Goal: Information Seeking & Learning: Learn about a topic

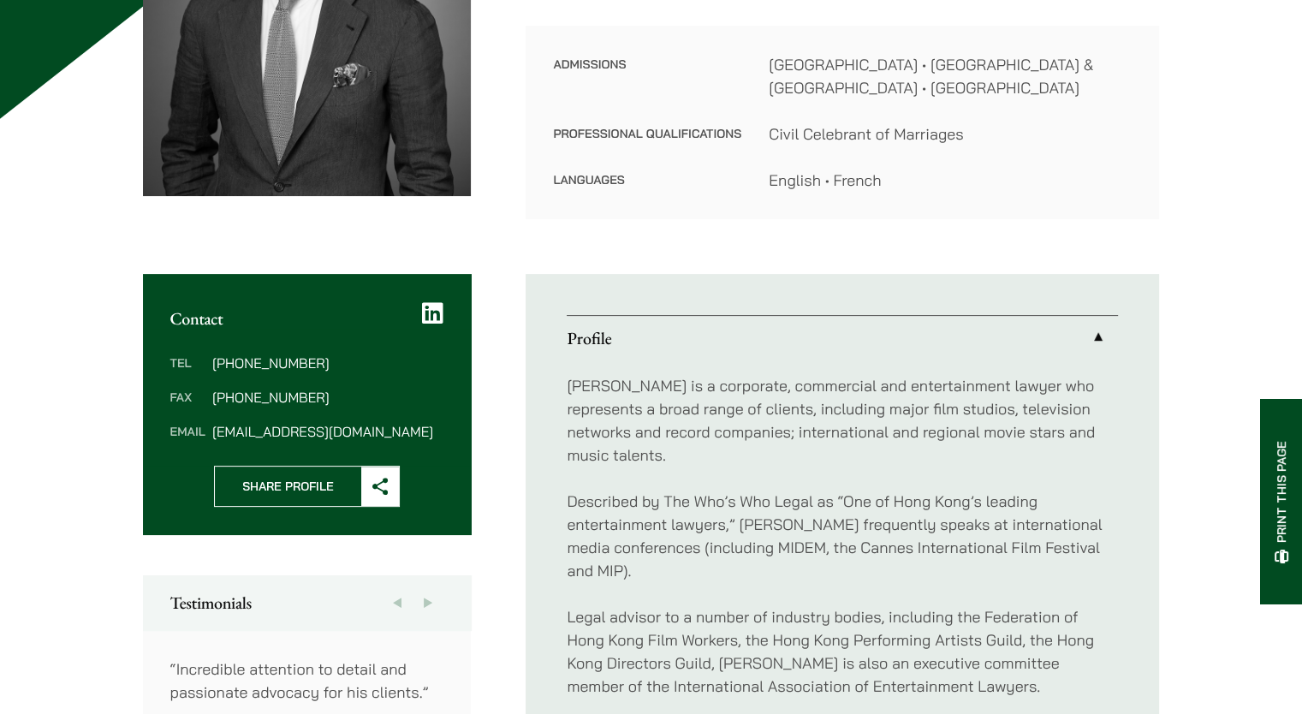
scroll to position [428, 0]
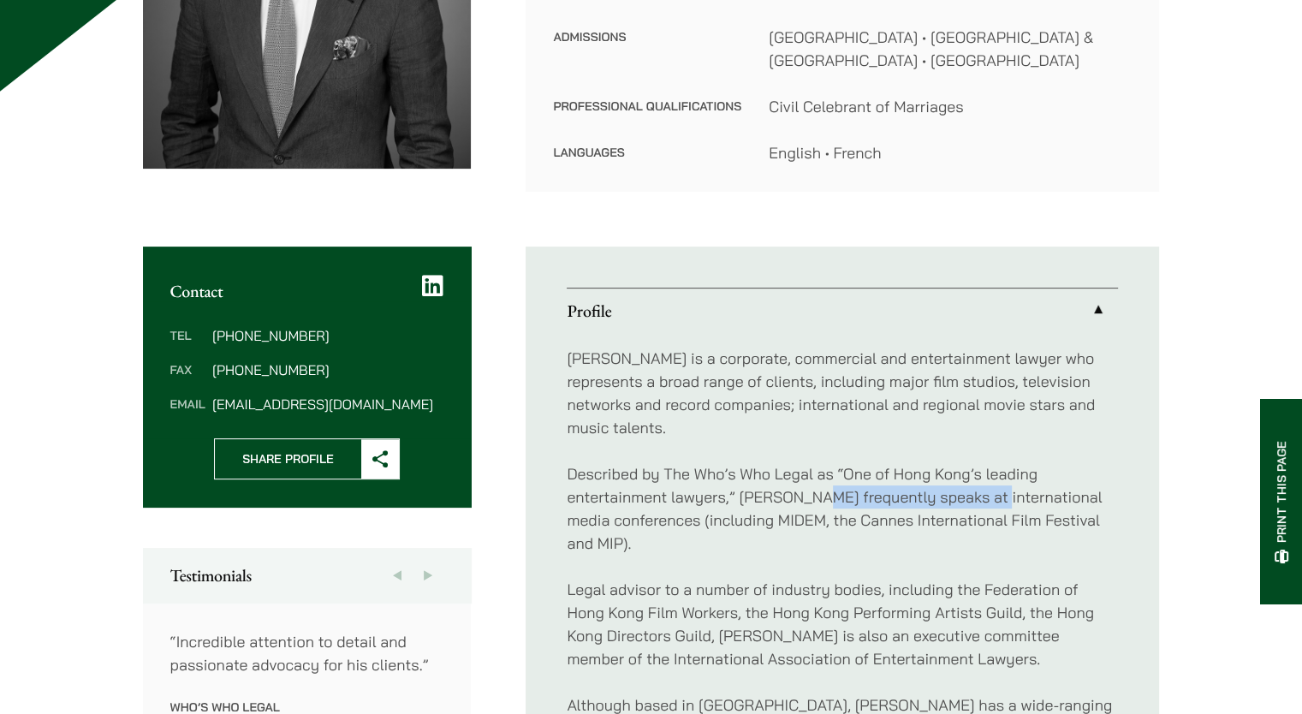
drag, startPoint x: 811, startPoint y: 475, endPoint x: 988, endPoint y: 475, distance: 177.2
click at [988, 475] on p "Described by The Who’s Who Legal as “One of Hong Kong’s leading entertainment l…" at bounding box center [842, 508] width 551 height 92
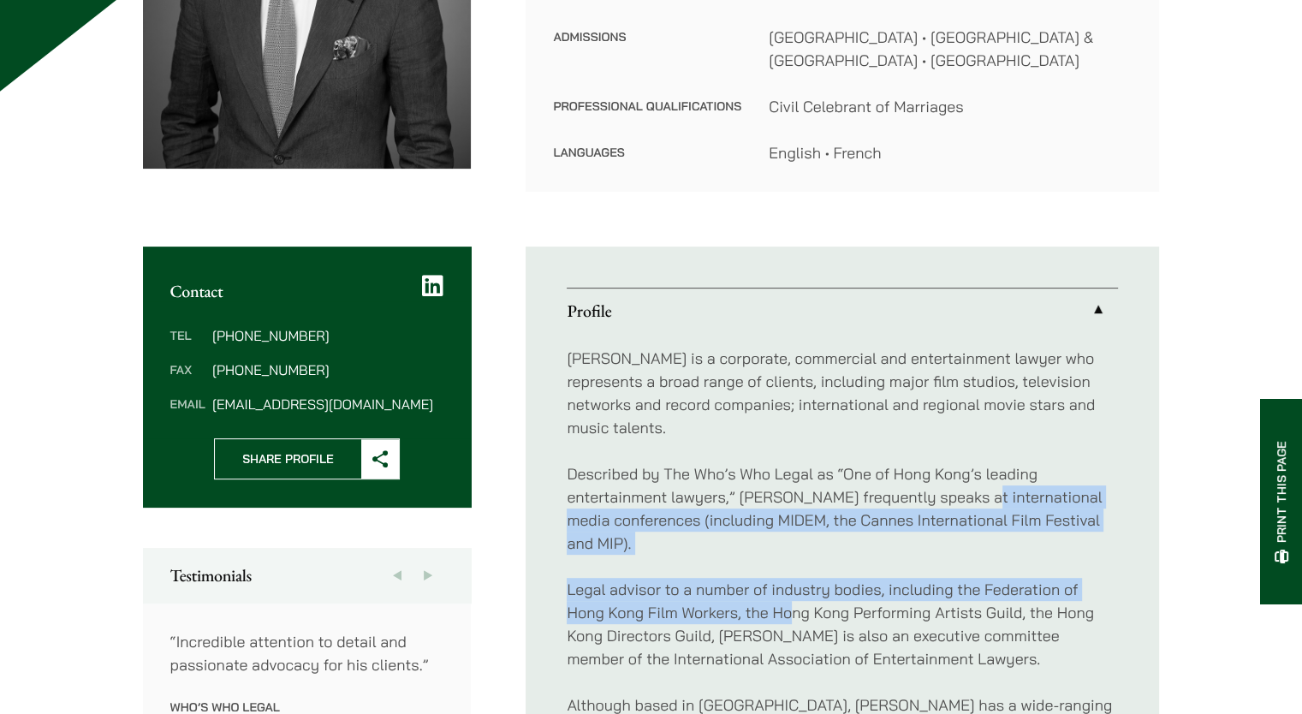
drag, startPoint x: 977, startPoint y: 475, endPoint x: 794, endPoint y: 587, distance: 214.0
click at [794, 587] on div "[PERSON_NAME] is a corporate, commercial and entertainment lawyer who represent…" at bounding box center [842, 658] width 551 height 651
click at [794, 587] on p "Legal advisor to a number of industry bodies, including the Federation of Hong …" at bounding box center [842, 624] width 551 height 92
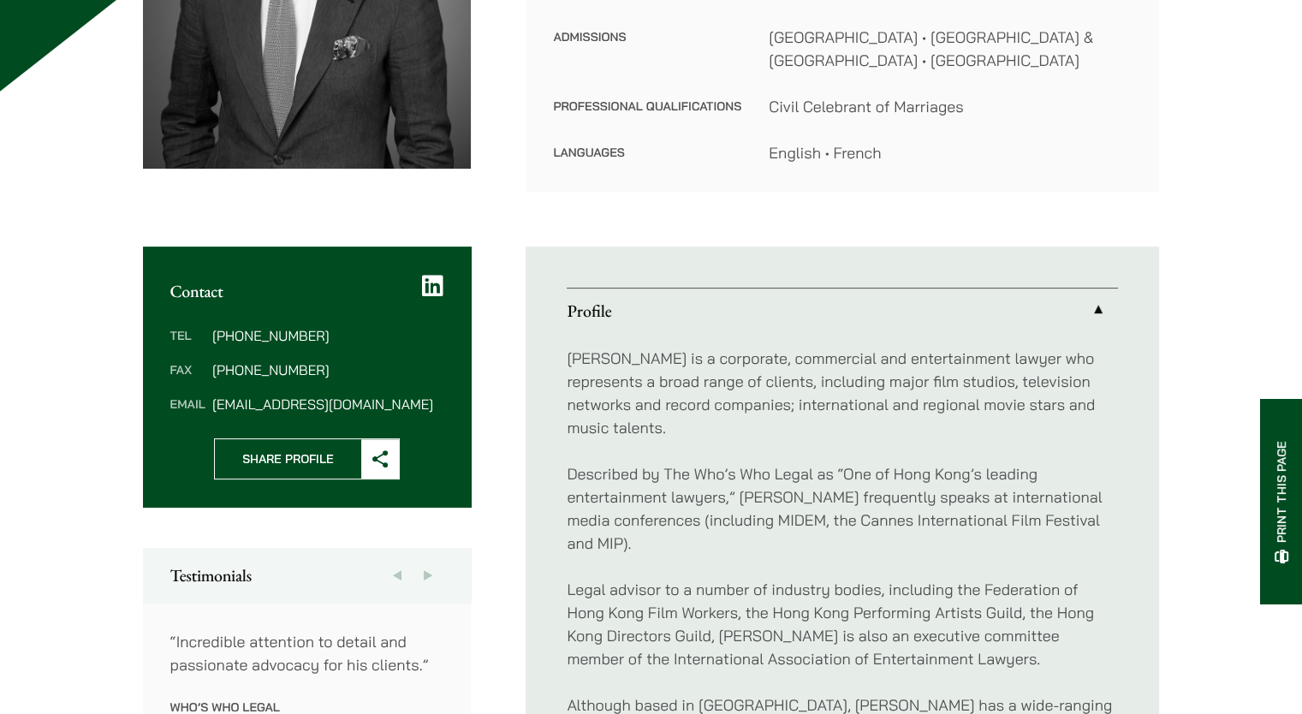
click at [793, 587] on p "Legal advisor to a number of industry bodies, including the Federation of Hong …" at bounding box center [842, 624] width 551 height 92
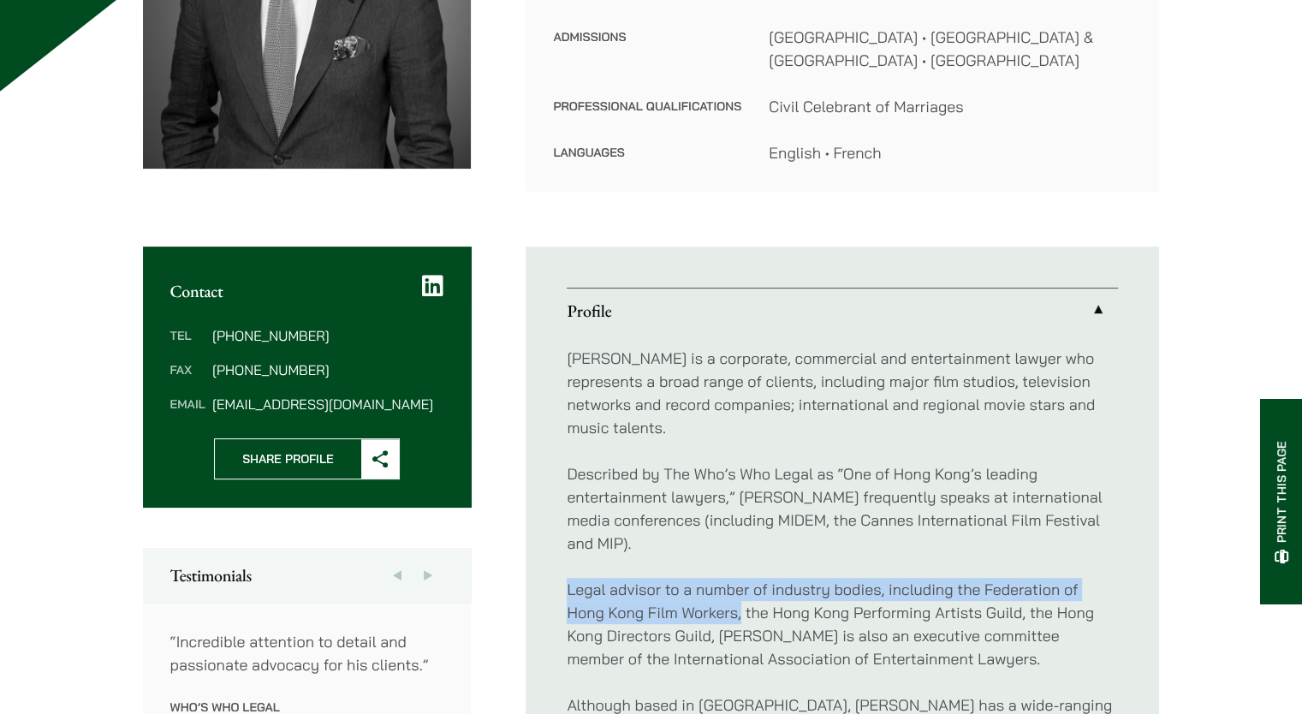
drag, startPoint x: 568, startPoint y: 566, endPoint x: 739, endPoint y: 588, distance: 172.6
click at [739, 588] on p "Legal advisor to a number of industry bodies, including the Federation of Hong …" at bounding box center [842, 624] width 551 height 92
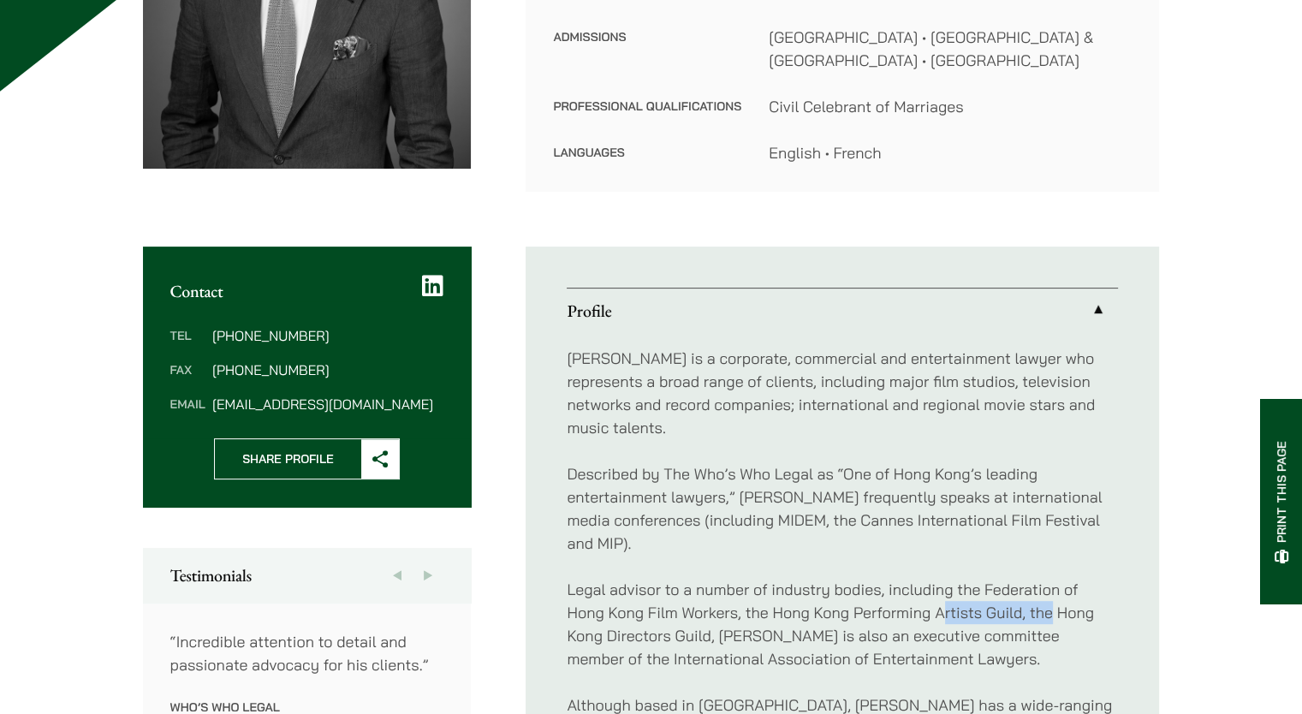
drag, startPoint x: 1021, startPoint y: 586, endPoint x: 1068, endPoint y: 583, distance: 47.2
click at [1052, 582] on p "Legal advisor to a number of industry bodies, including the Federation of Hong …" at bounding box center [842, 624] width 551 height 92
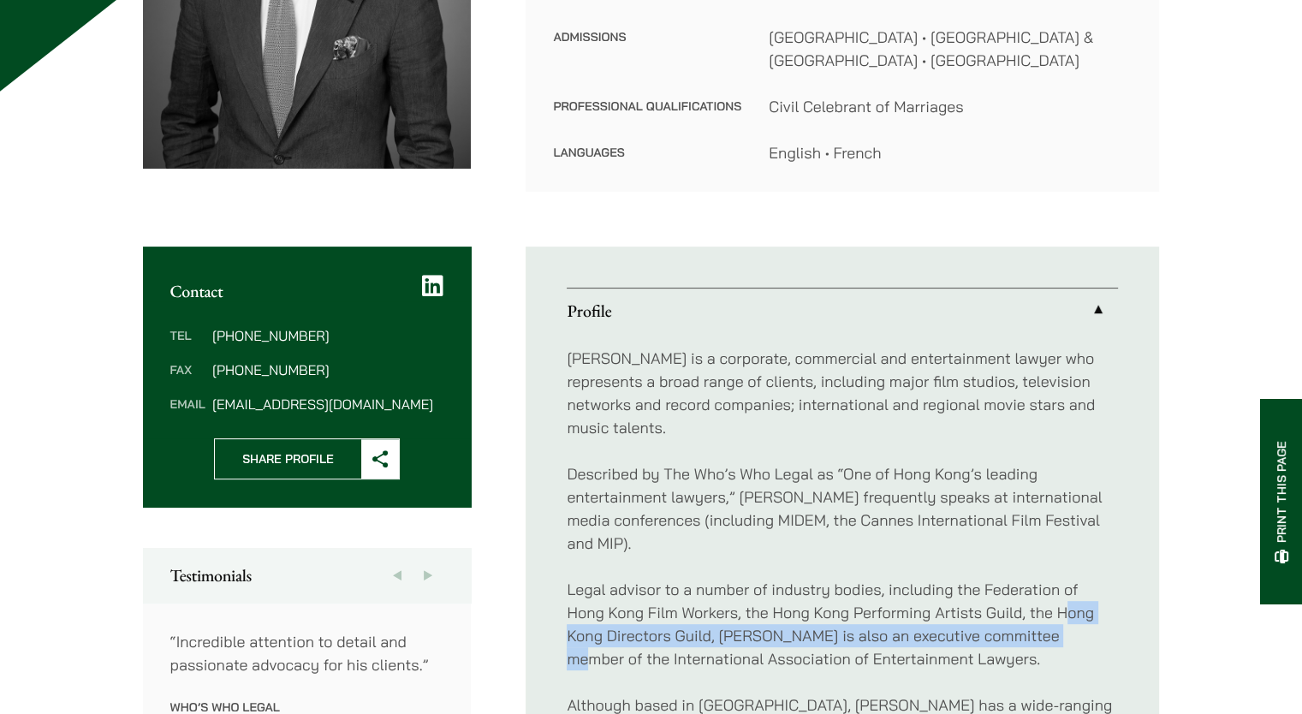
drag, startPoint x: 1068, startPoint y: 583, endPoint x: 1061, endPoint y: 617, distance: 34.9
click at [1061, 617] on p "Legal advisor to a number of industry bodies, including the Federation of Hong …" at bounding box center [842, 624] width 551 height 92
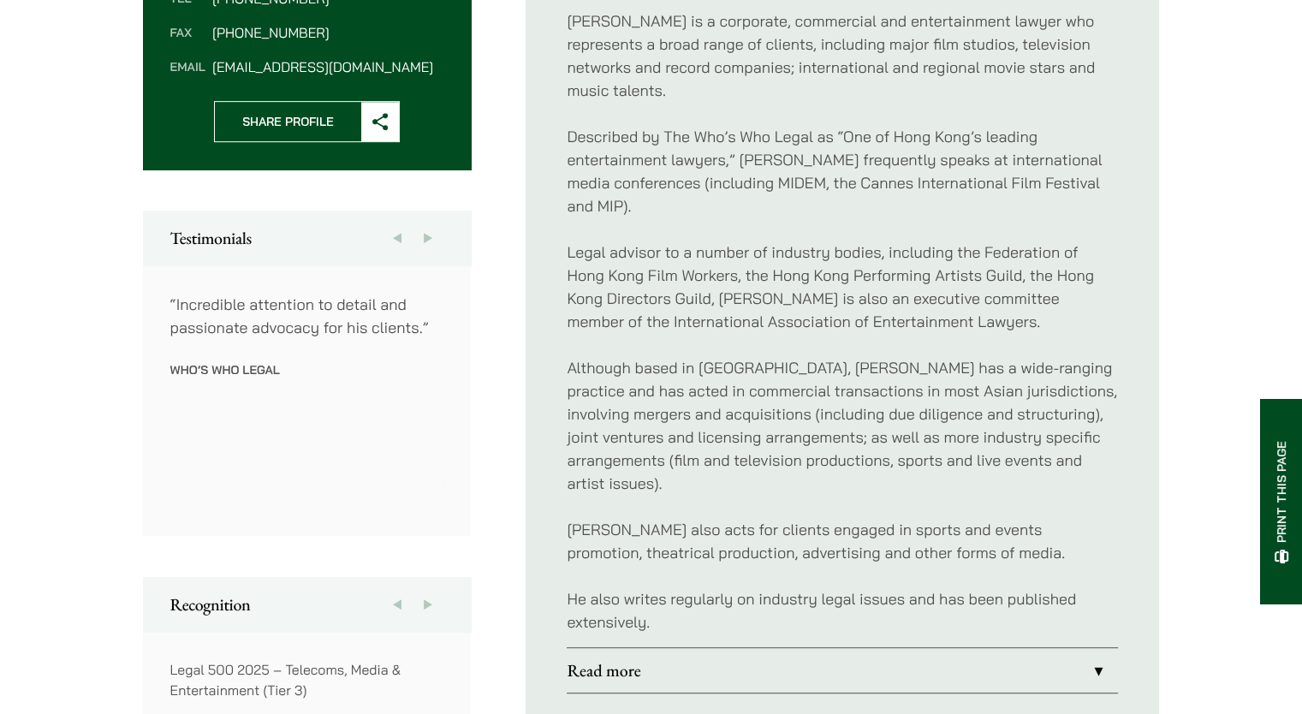
scroll to position [770, 0]
